Goal: Find specific page/section: Find specific page/section

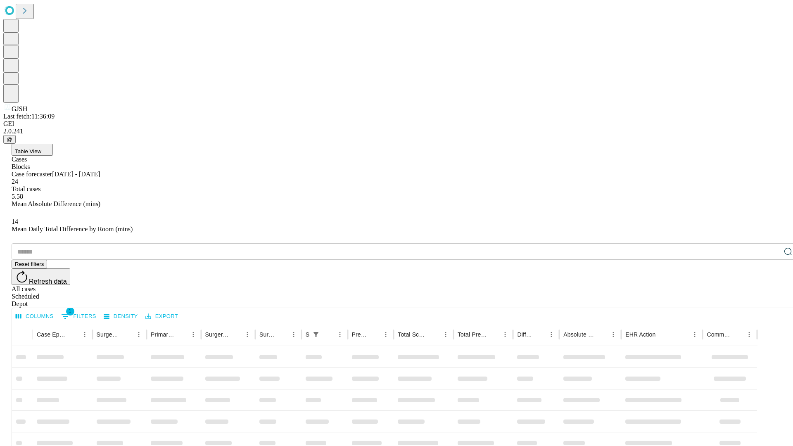
click at [771, 300] on div "Depot" at bounding box center [405, 303] width 786 height 7
